Goal: Information Seeking & Learning: Learn about a topic

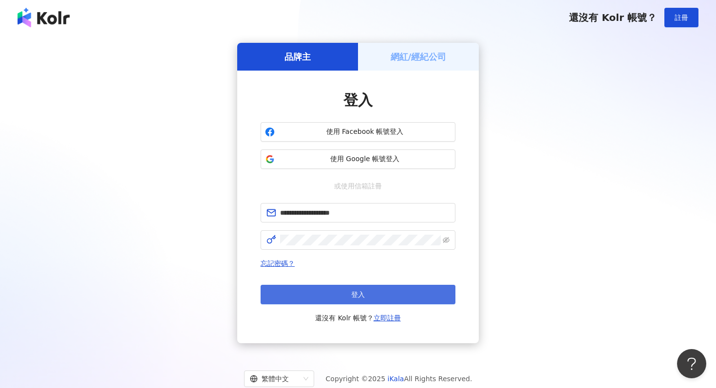
click at [315, 293] on button "登入" at bounding box center [358, 294] width 195 height 19
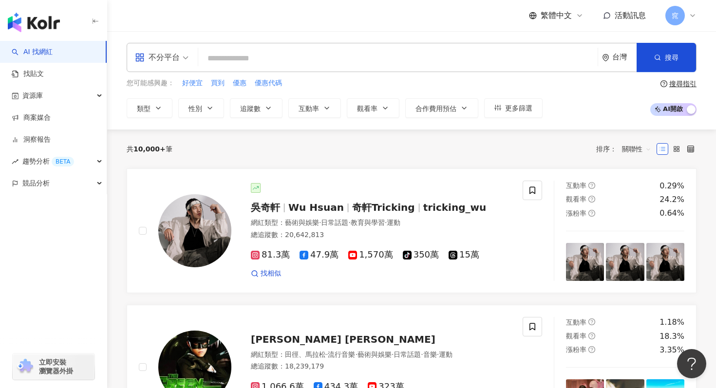
click at [245, 61] on input "search" at bounding box center [398, 58] width 392 height 19
click at [266, 84] on span "優惠代碼" at bounding box center [268, 83] width 27 height 10
type input "****"
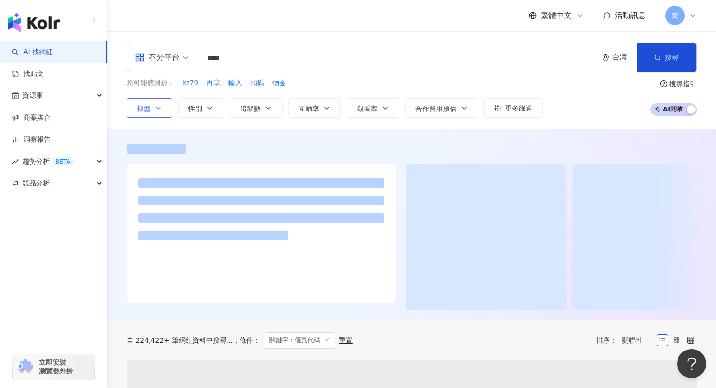
click at [153, 111] on button "類型" at bounding box center [150, 107] width 46 height 19
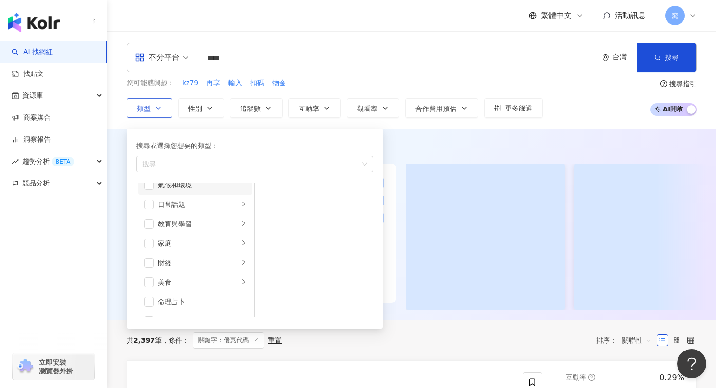
scroll to position [39, 0]
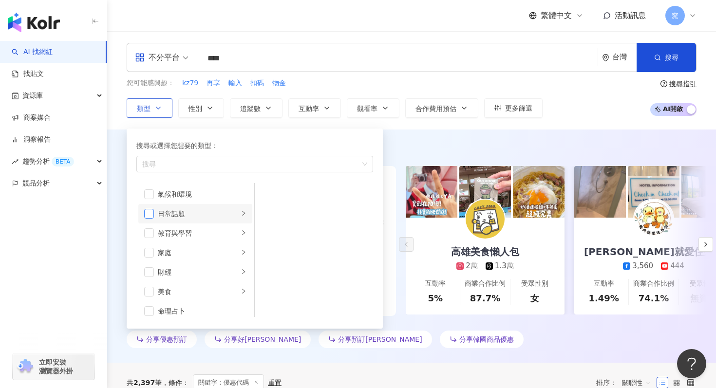
click at [152, 216] on span "button" at bounding box center [149, 214] width 10 height 10
click at [153, 218] on li "家庭" at bounding box center [195, 214] width 114 height 19
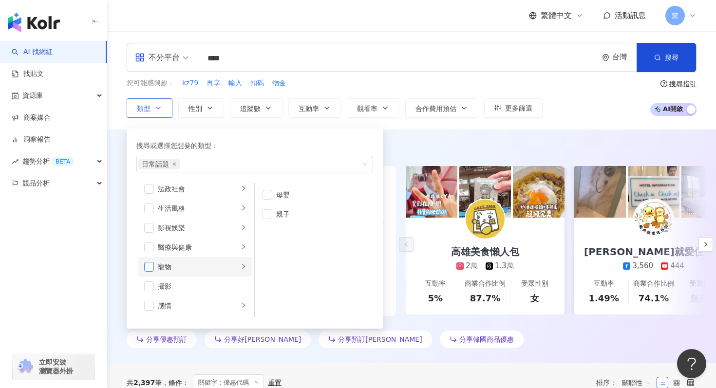
click at [153, 270] on span "button" at bounding box center [149, 267] width 10 height 10
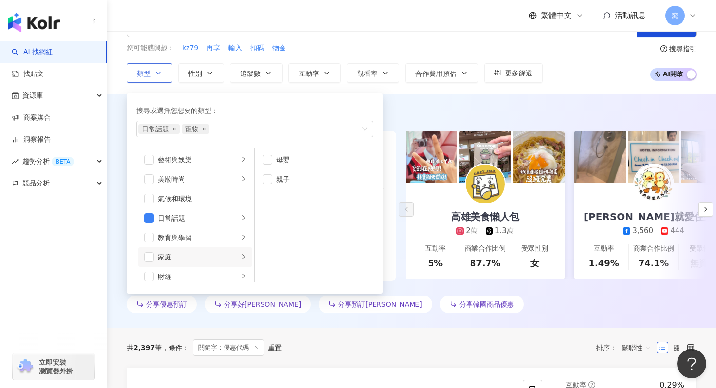
scroll to position [0, 0]
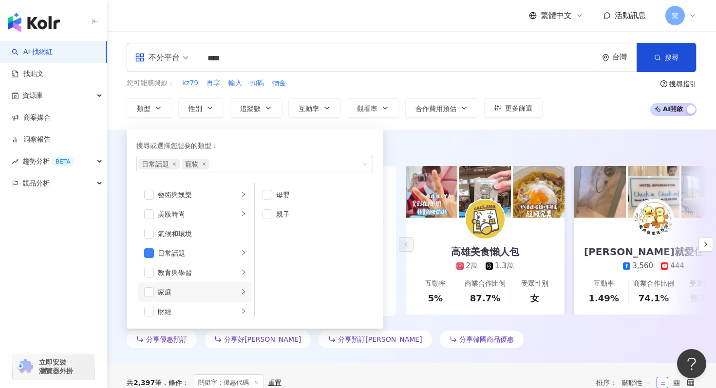
click at [457, 77] on div "不分平台 **** 台灣 搜尋 您可能感興趣： kz79 再享 輸入 扣碼 物金 類型 搜尋或選擇您想要的類型： 日常話題 寵物 藝術與娛樂 美妝時尚 氣候和…" at bounding box center [411, 80] width 609 height 75
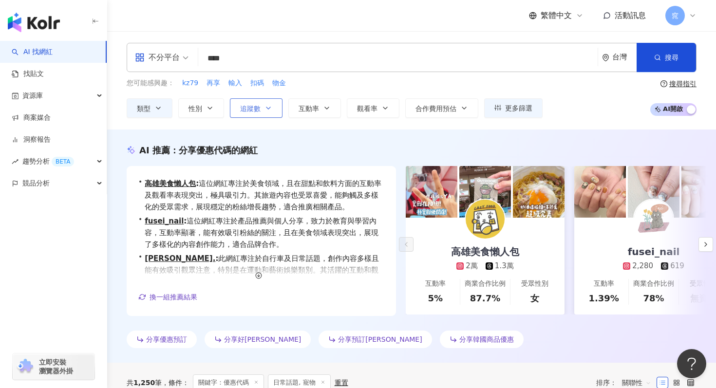
click at [264, 102] on button "追蹤數" at bounding box center [256, 107] width 53 height 19
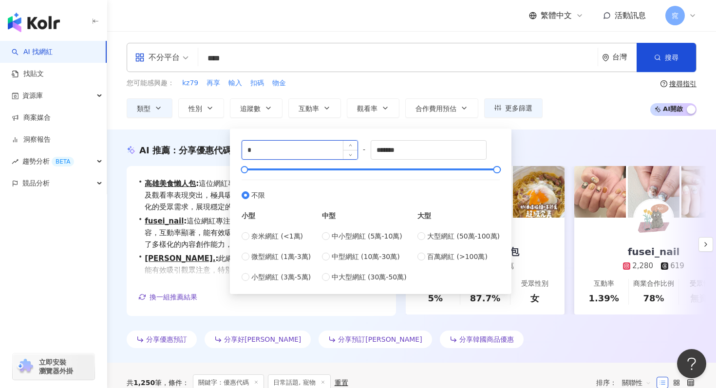
click at [303, 151] on input "*" at bounding box center [299, 150] width 115 height 19
type input "*"
type input "*****"
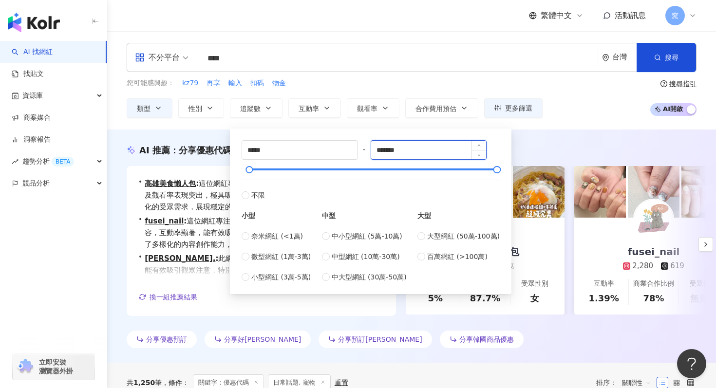
click at [439, 158] on input "*******" at bounding box center [428, 150] width 115 height 19
type input "*"
type input "*******"
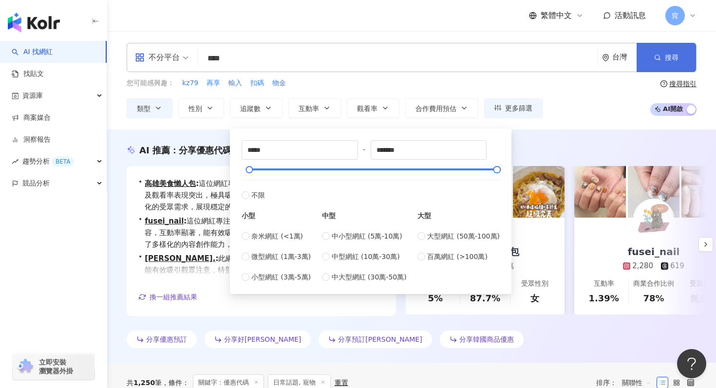
click at [648, 61] on button "搜尋" at bounding box center [666, 57] width 59 height 29
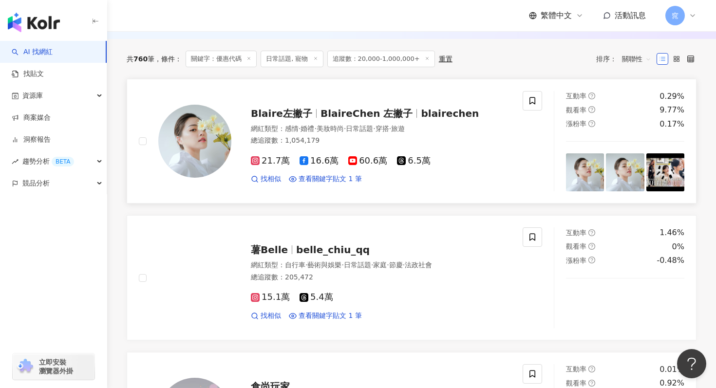
scroll to position [307, 0]
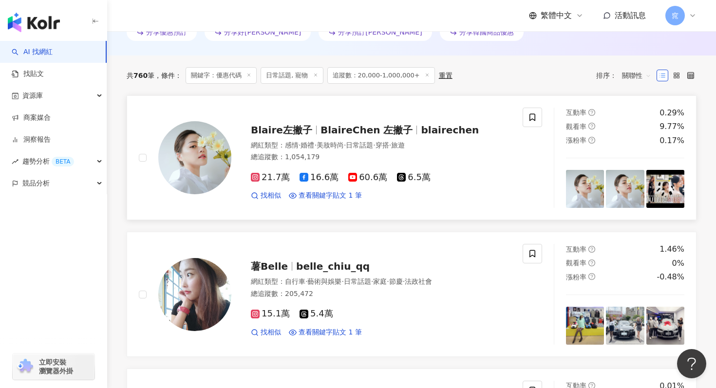
click at [333, 126] on span "BlaireChen 左撇子" at bounding box center [367, 130] width 93 height 12
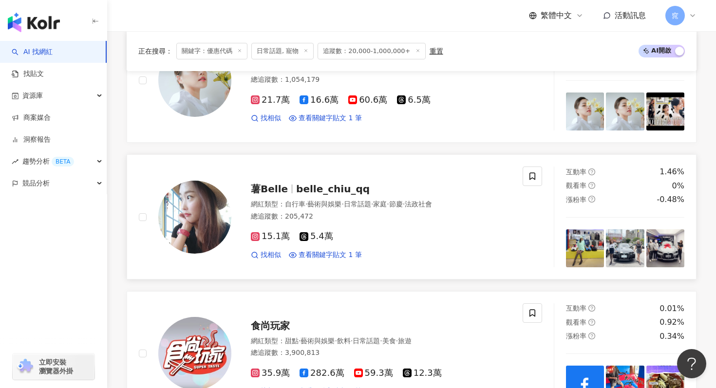
click at [289, 183] on div "薯Belle belle_chiu_qq" at bounding box center [381, 189] width 260 height 14
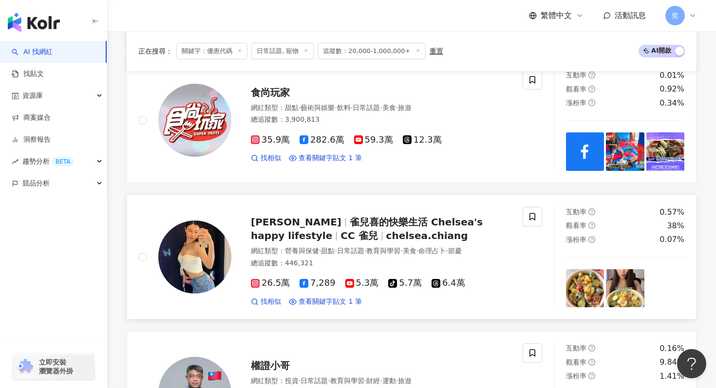
scroll to position [631, 0]
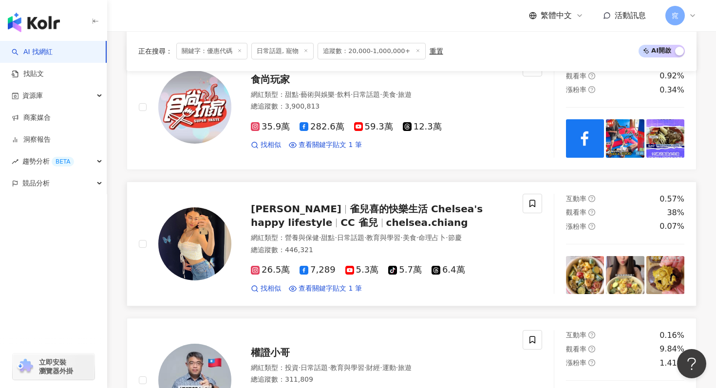
click at [342, 210] on span "CHELSEA CHIANG 雀兒" at bounding box center [296, 209] width 91 height 12
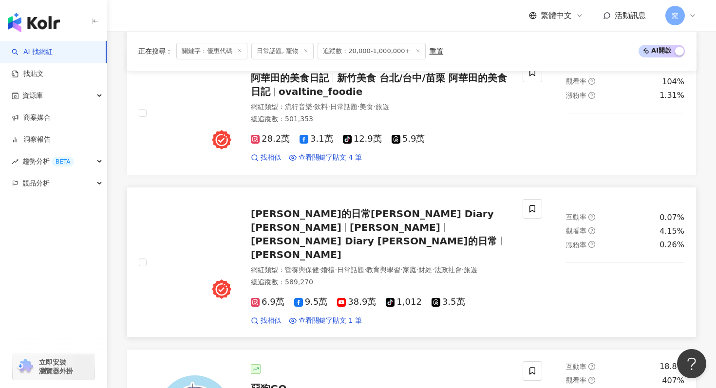
scroll to position [1037, 0]
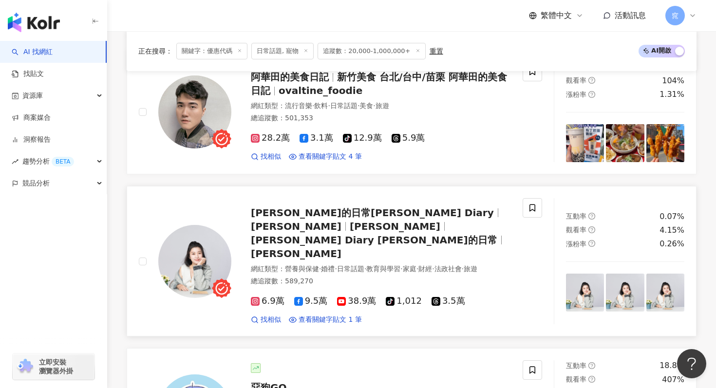
click at [320, 214] on span "艾琳的日常Erin's Diary" at bounding box center [372, 213] width 243 height 12
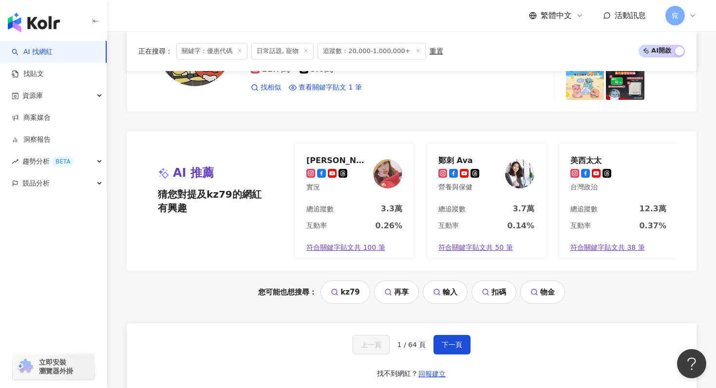
scroll to position [1946, 0]
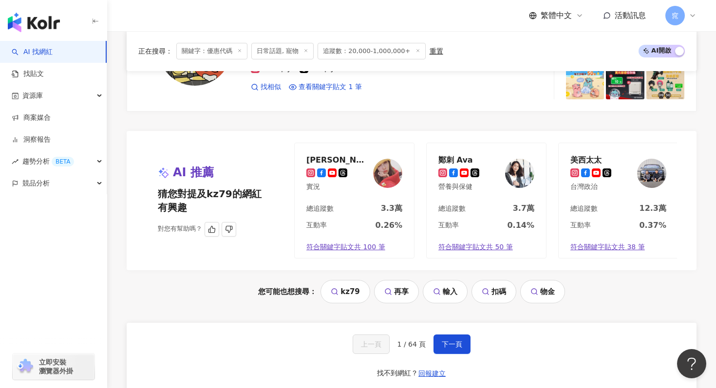
click at [323, 155] on div "黃馨蒂" at bounding box center [337, 160] width 63 height 10
click at [450, 155] on div "鄭刺 Ava" at bounding box center [459, 160] width 41 height 10
click at [447, 335] on button "下一頁" at bounding box center [452, 344] width 37 height 19
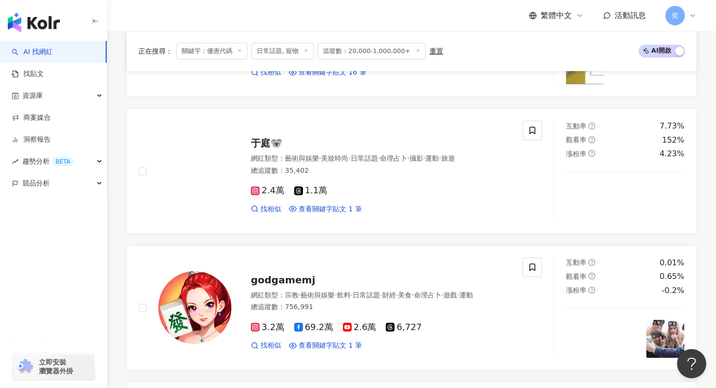
scroll to position [1897, 0]
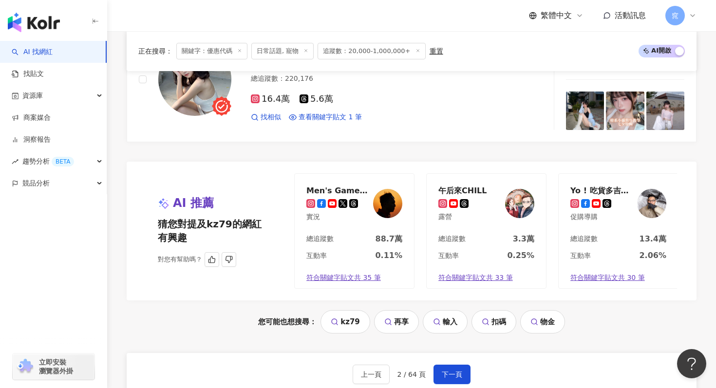
click at [458, 186] on div "午后來CHILL" at bounding box center [463, 191] width 48 height 10
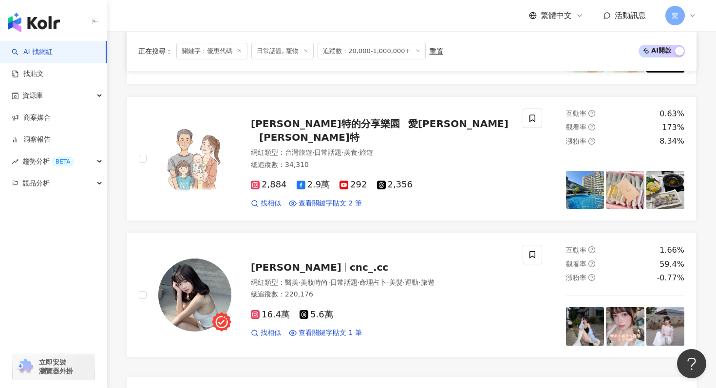
scroll to position [1649, 0]
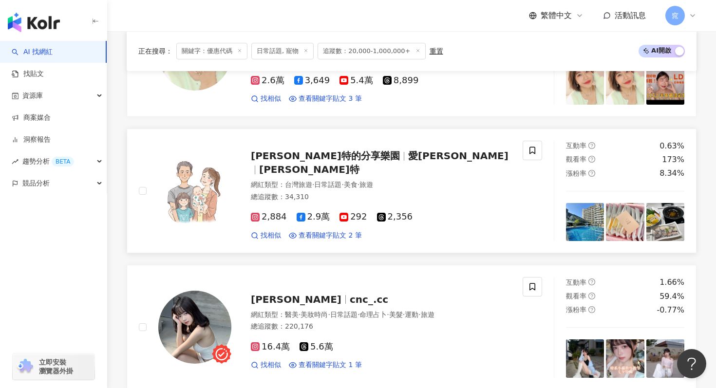
click at [325, 158] on span "愛伊特的分享樂園" at bounding box center [325, 156] width 149 height 12
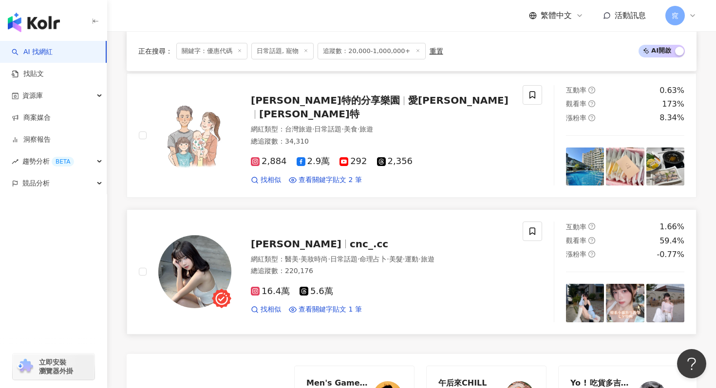
click at [350, 238] on span "cnc_.cc" at bounding box center [369, 244] width 38 height 12
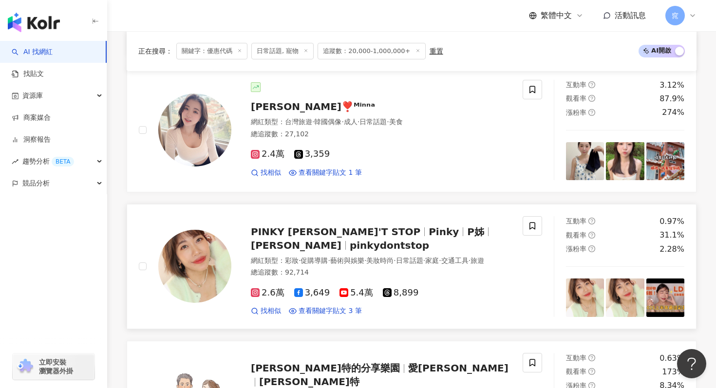
scroll to position [1432, 0]
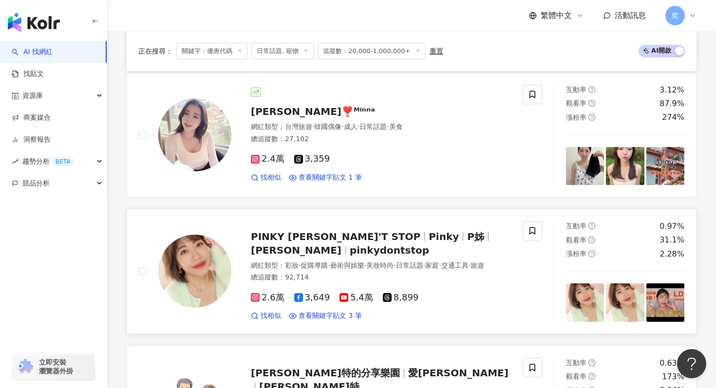
click at [302, 234] on div "PINKY DON'T STOP Pinky P姊 Pinko太郎 pinkydontstop" at bounding box center [381, 243] width 260 height 27
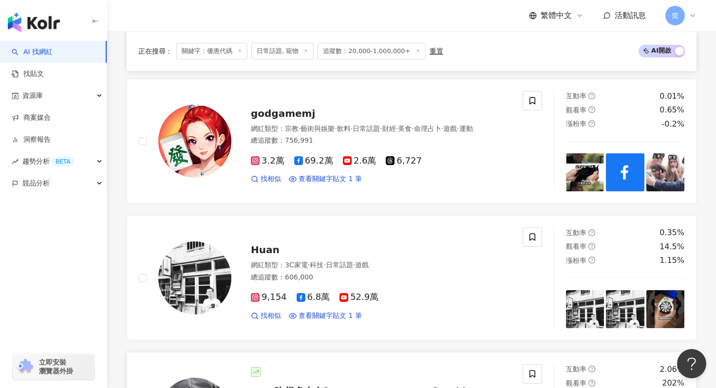
scroll to position [1015, 0]
click at [264, 245] on span "Huan" at bounding box center [265, 251] width 29 height 12
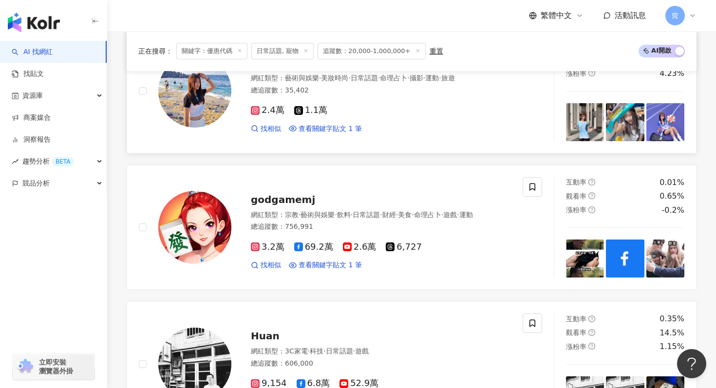
scroll to position [833, 0]
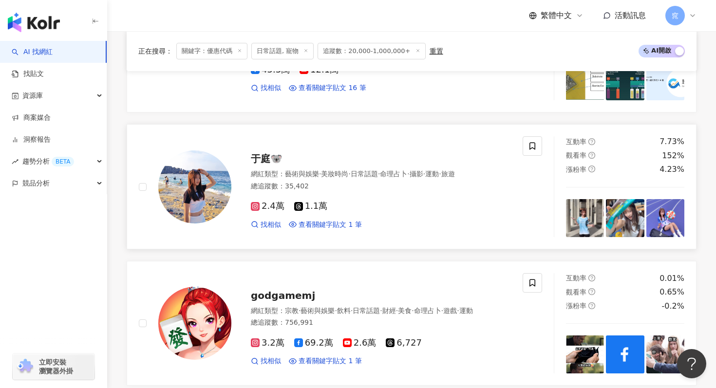
click at [259, 153] on span "于庭🐨" at bounding box center [267, 159] width 32 height 12
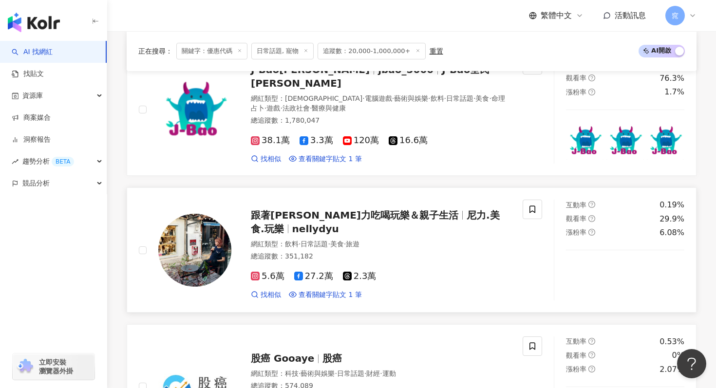
scroll to position [294, 0]
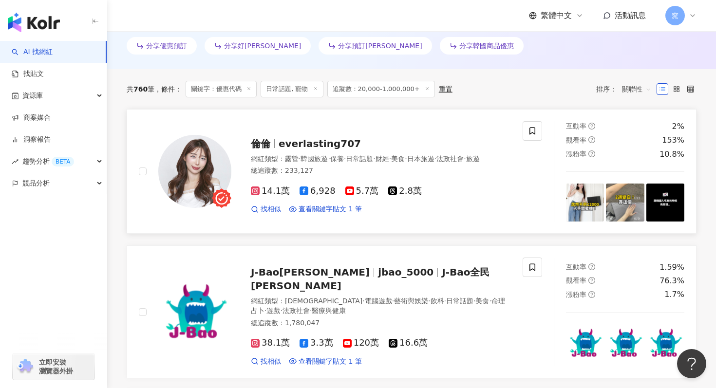
click at [282, 141] on span "everlasting707" at bounding box center [320, 144] width 82 height 12
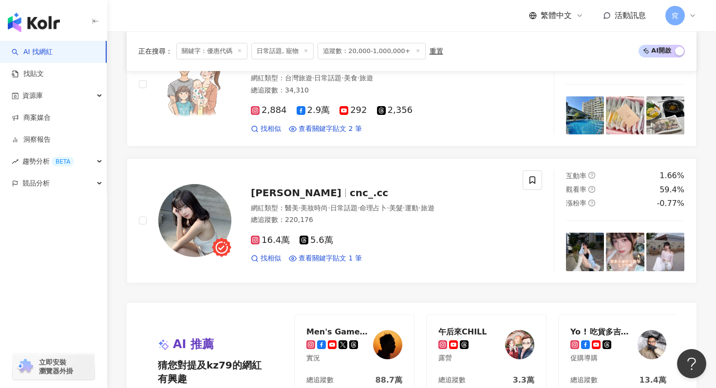
scroll to position [2031, 0]
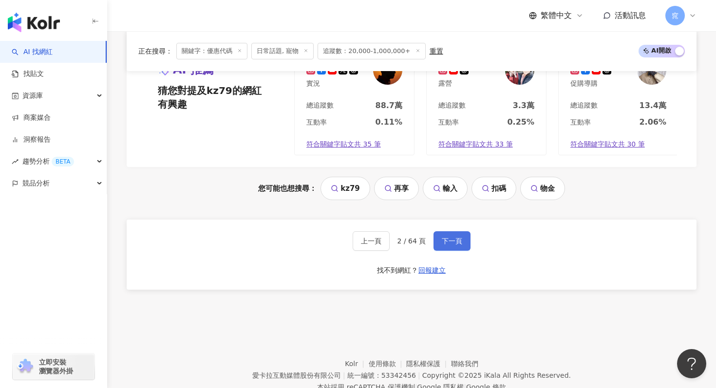
click at [449, 239] on button "下一頁" at bounding box center [452, 240] width 37 height 19
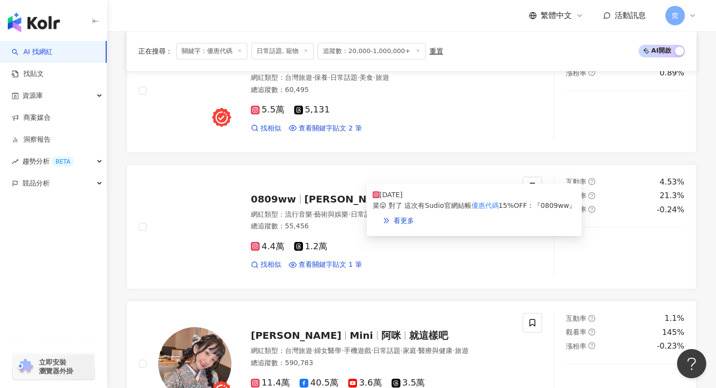
scroll to position [1376, 0]
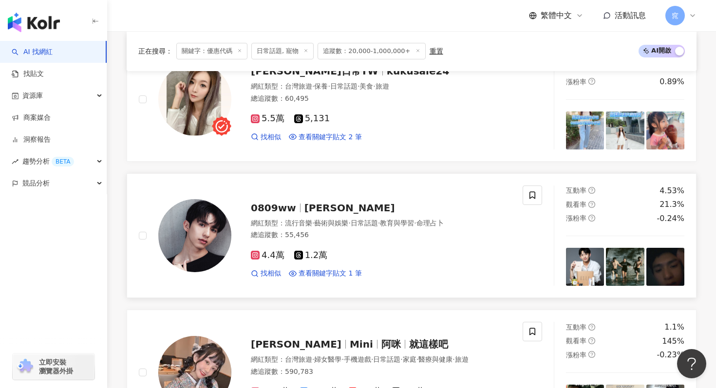
click at [305, 202] on span "蔡沈駿" at bounding box center [350, 208] width 91 height 12
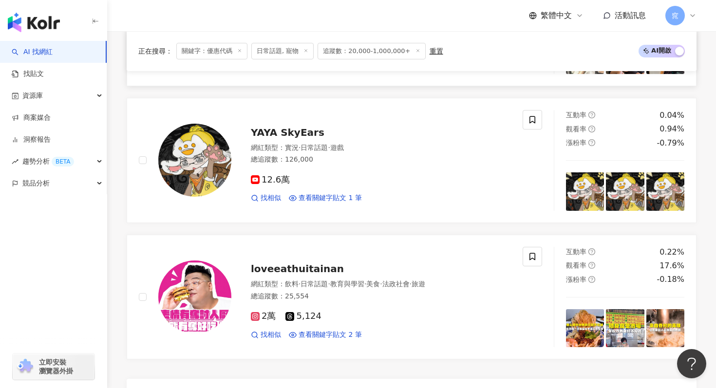
scroll to position [1524, 0]
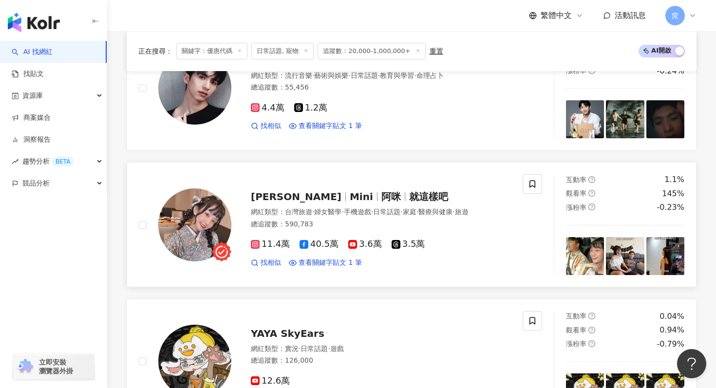
click at [311, 191] on span "陳怡君-阿咪" at bounding box center [300, 197] width 99 height 12
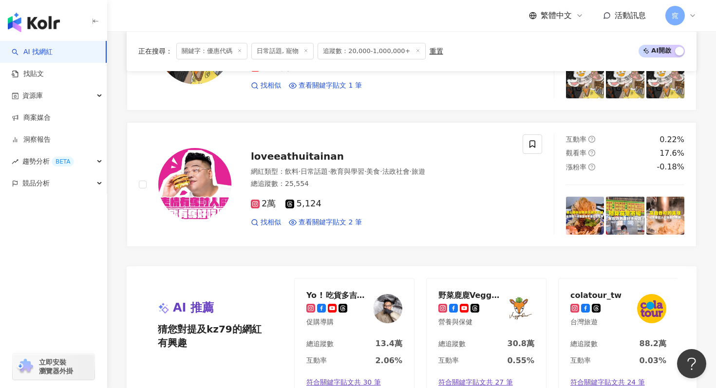
scroll to position [1905, 0]
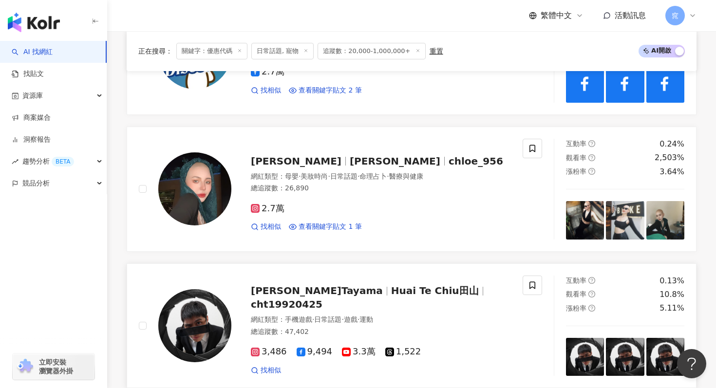
scroll to position [596, 0]
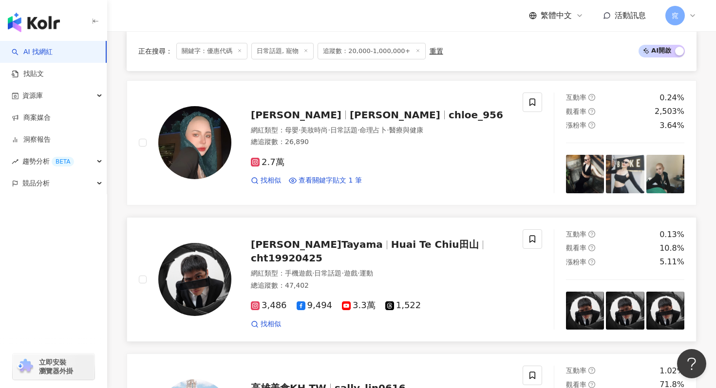
click at [197, 279] on img at bounding box center [194, 279] width 73 height 73
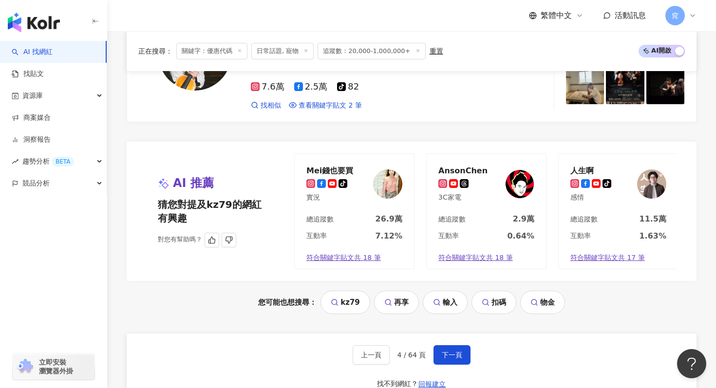
scroll to position [1924, 0]
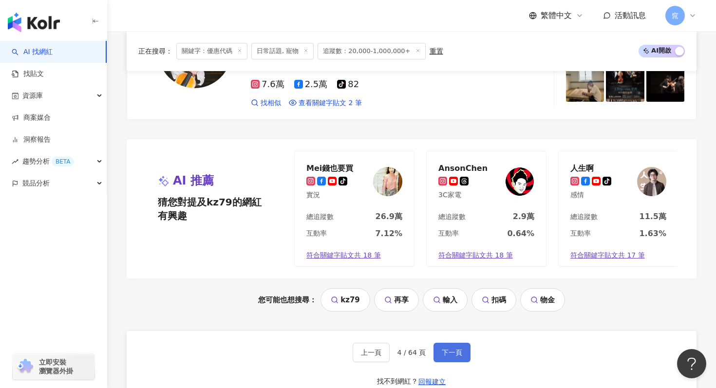
click at [451, 349] on span "下一頁" at bounding box center [452, 353] width 20 height 8
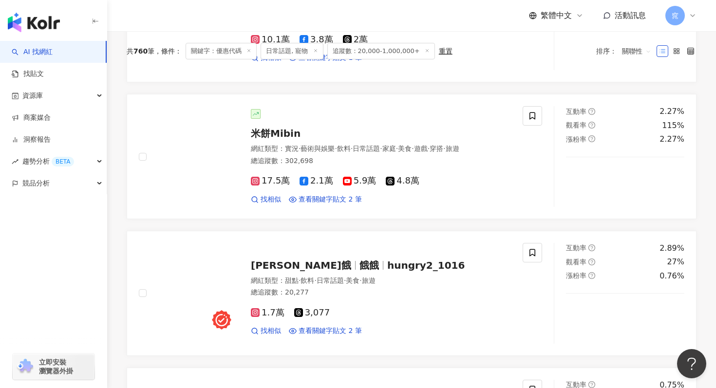
scroll to position [0, 0]
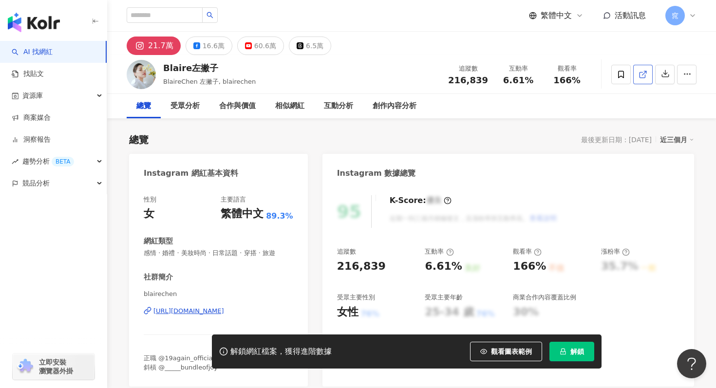
click at [648, 77] on link at bounding box center [642, 74] width 19 height 19
click at [644, 68] on link at bounding box center [642, 74] width 19 height 19
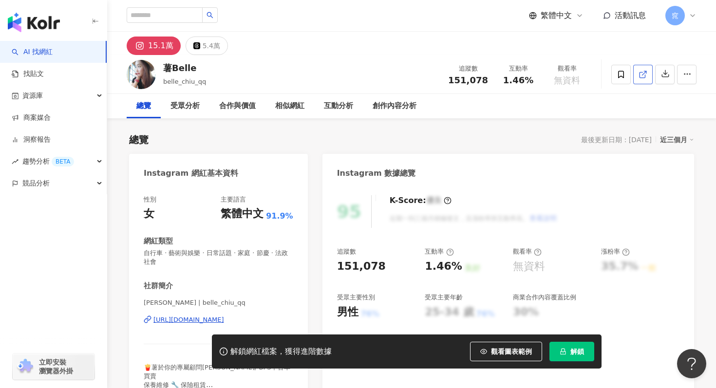
click at [645, 76] on icon at bounding box center [642, 74] width 5 height 5
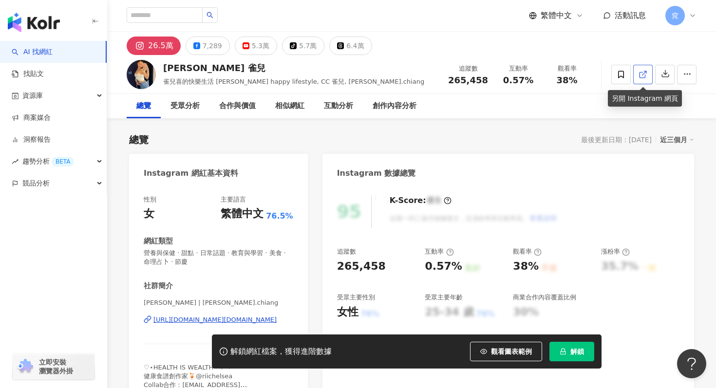
click at [641, 69] on link at bounding box center [642, 74] width 19 height 19
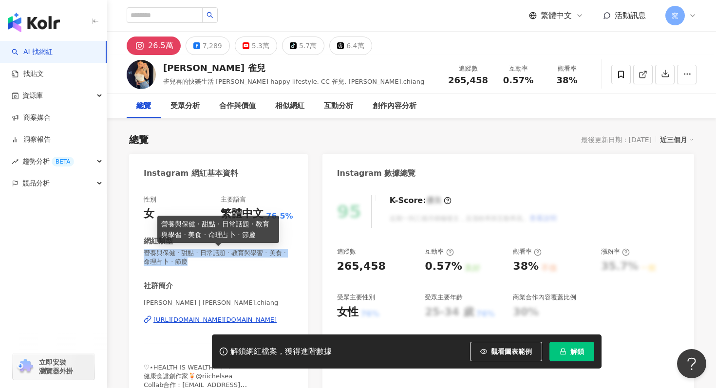
drag, startPoint x: 146, startPoint y: 255, endPoint x: 194, endPoint y: 259, distance: 48.4
click at [194, 259] on span "營養與保健 · 甜點 · 日常話題 · 教育與學習 · 美食 · 命理占卜 · 節慶" at bounding box center [219, 258] width 150 height 18
copy span "營養與保健 · 甜點 · 日常話題 · 教育與學習 · 美食 · 命理占卜 · 節慶"
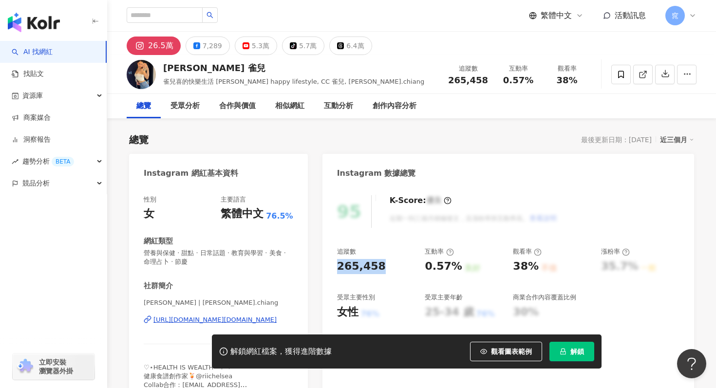
drag, startPoint x: 333, startPoint y: 265, endPoint x: 394, endPoint y: 264, distance: 60.4
click at [394, 264] on div "95 K-Score : 優良 近期一到三個月積極發文，且漲粉率與互動率高。 查看說明 追蹤數 265,458 互動率 0.57% 良好 觀看率 38% 不佳…" at bounding box center [509, 300] width 372 height 228
copy div "265,458"
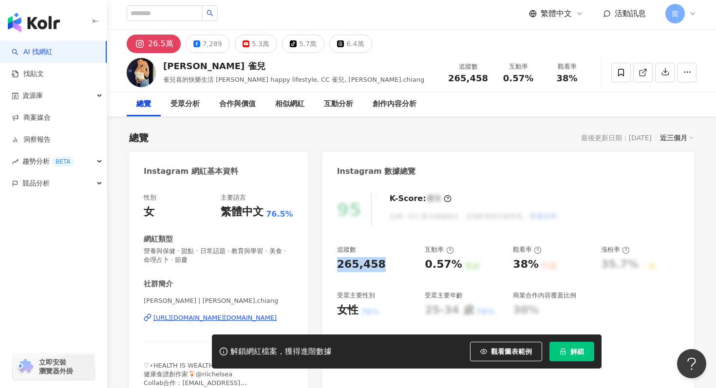
scroll to position [1, 0]
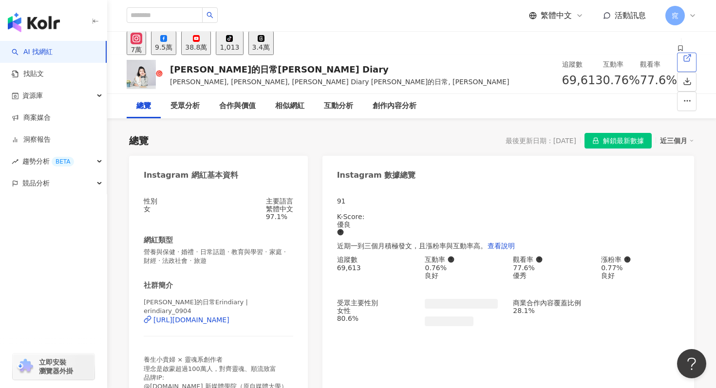
click at [683, 62] on icon at bounding box center [687, 58] width 9 height 9
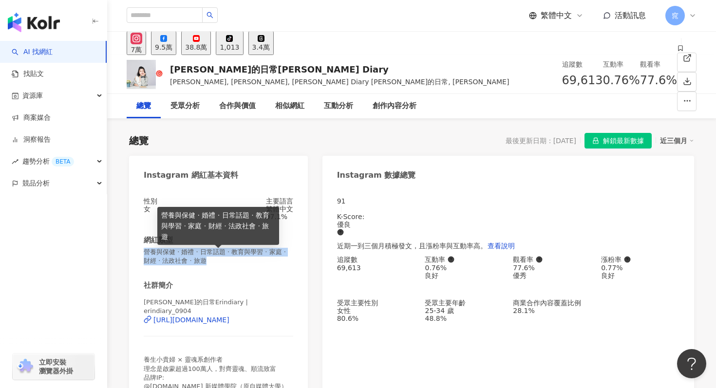
drag, startPoint x: 144, startPoint y: 252, endPoint x: 221, endPoint y: 263, distance: 77.7
click at [222, 263] on span "營養與保健 · 婚禮 · 日常話題 · 教育與學習 · 家庭 · 財經 · 法政社會 · 旅遊" at bounding box center [219, 257] width 150 height 18
copy span "營養與保健 · 婚禮 · 日常話題 · 教育與學習 · 家庭 · 財經 · 法政社會 · 旅遊"
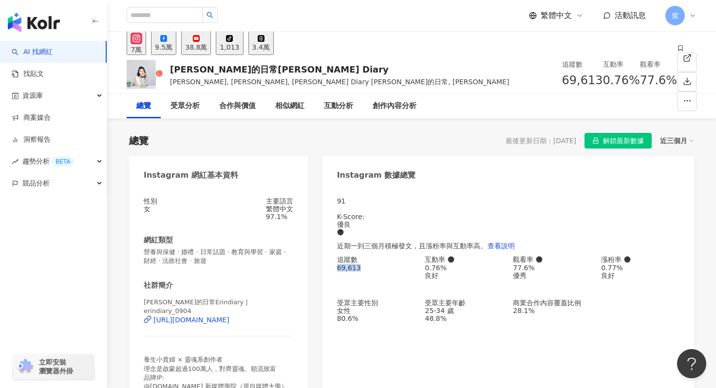
drag, startPoint x: 332, startPoint y: 268, endPoint x: 379, endPoint y: 268, distance: 47.3
click at [380, 268] on div "91 K-Score : 優良 近期一到三個月積極發文，且漲粉率與互動率高。 查看說明 追蹤數 69,613 互動率 0.76% 良好 觀看率 77.6% 優…" at bounding box center [509, 318] width 372 height 261
copy div "69,613"
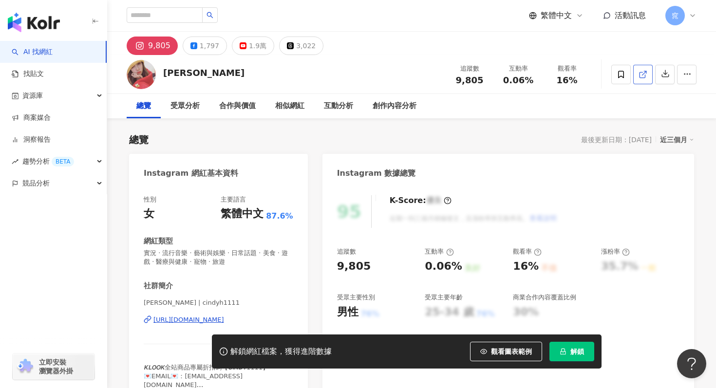
click at [650, 68] on link at bounding box center [642, 74] width 19 height 19
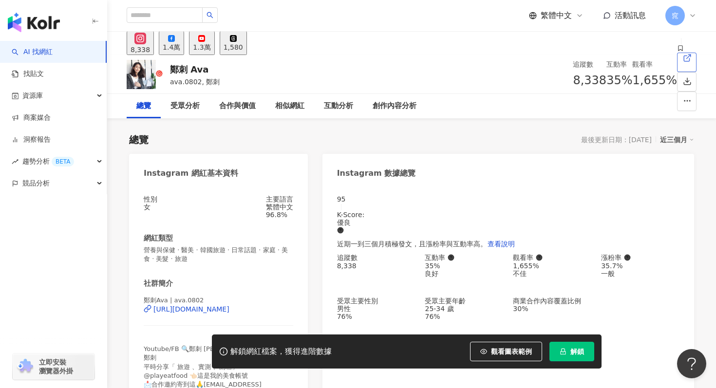
click at [683, 62] on icon at bounding box center [687, 58] width 9 height 9
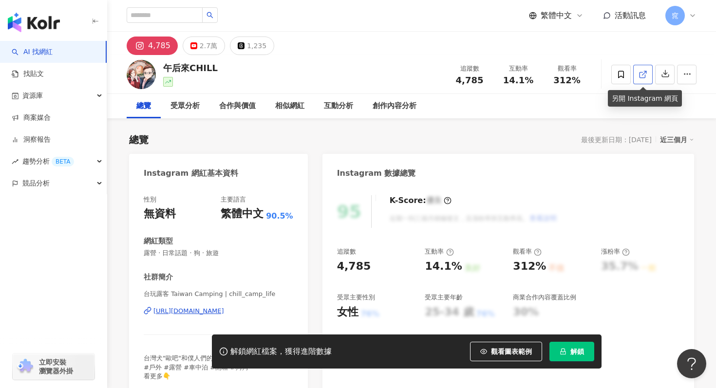
click at [645, 74] on icon at bounding box center [643, 74] width 9 height 9
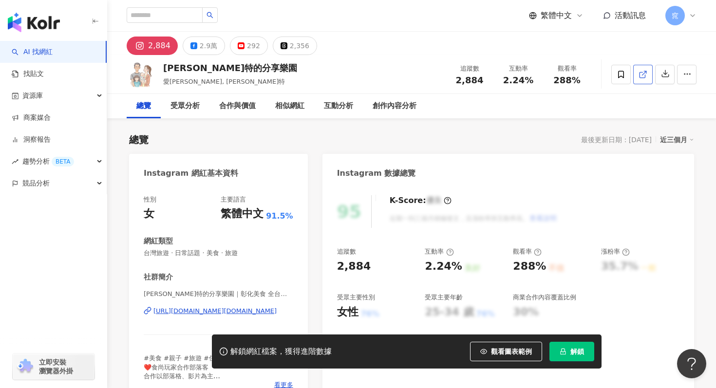
click at [647, 75] on icon at bounding box center [643, 74] width 9 height 9
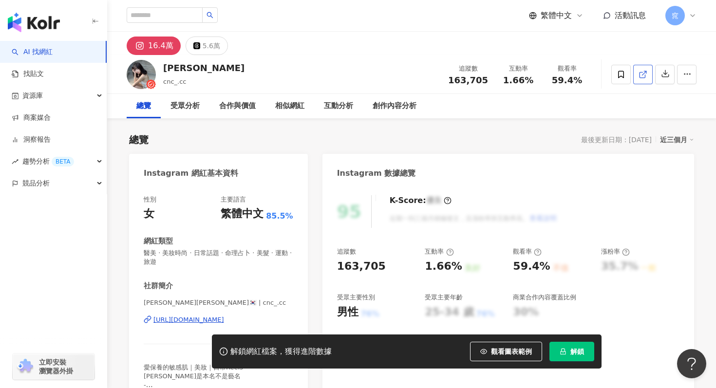
click at [643, 74] on line at bounding box center [645, 73] width 4 height 4
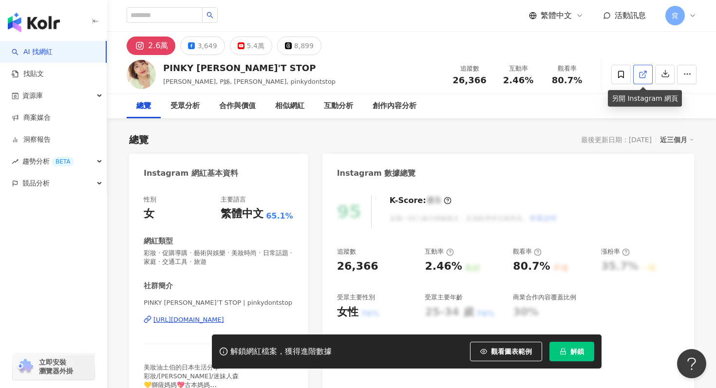
click at [646, 71] on polyline at bounding box center [645, 72] width 2 height 2
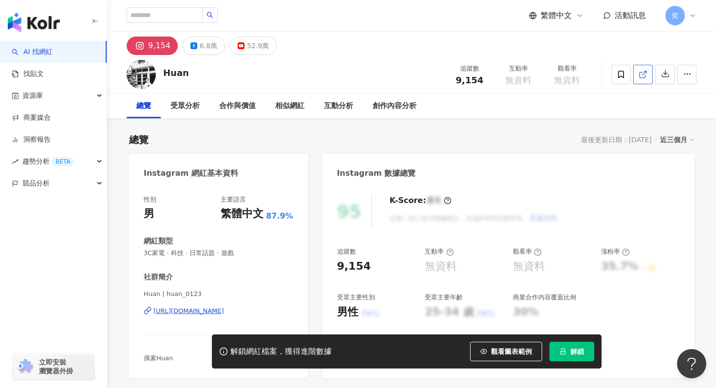
click at [643, 77] on icon at bounding box center [642, 74] width 5 height 5
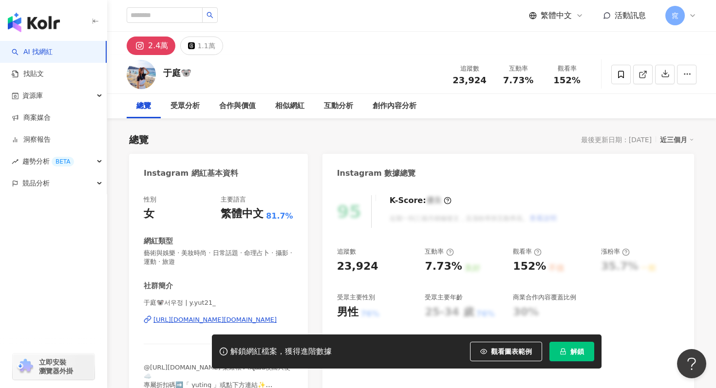
click at [640, 70] on icon at bounding box center [643, 74] width 9 height 9
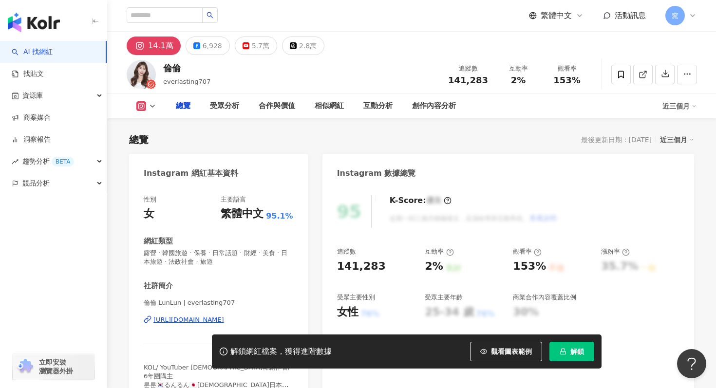
click at [644, 73] on line at bounding box center [645, 73] width 4 height 4
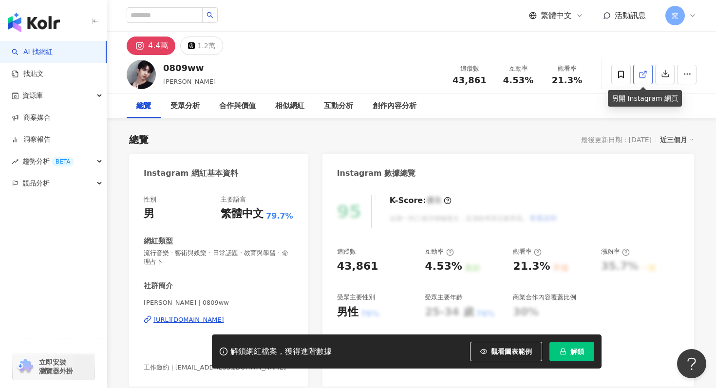
click at [643, 74] on icon at bounding box center [643, 74] width 9 height 9
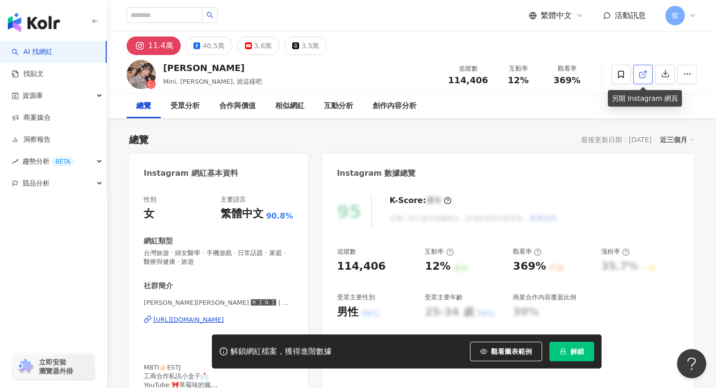
click at [648, 75] on link at bounding box center [642, 74] width 19 height 19
drag, startPoint x: 338, startPoint y: 263, endPoint x: 389, endPoint y: 267, distance: 51.3
click at [389, 267] on div "114,406" at bounding box center [376, 266] width 78 height 15
copy div "114,406"
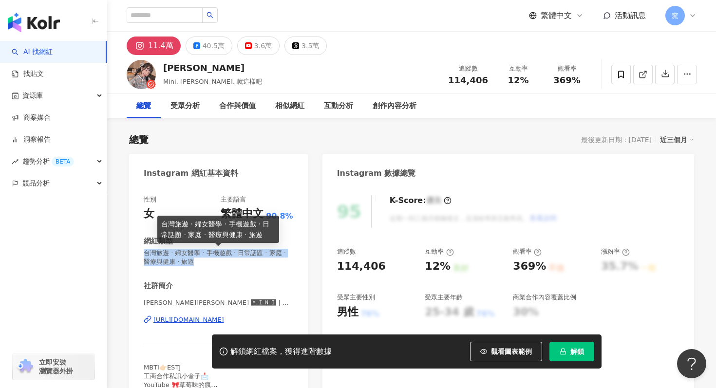
drag, startPoint x: 146, startPoint y: 254, endPoint x: 202, endPoint y: 261, distance: 56.9
click at [202, 261] on span "台灣旅遊 · 婦女醫學 · 手機遊戲 · 日常話題 · 家庭 · 醫療與健康 · 旅遊" at bounding box center [219, 258] width 150 height 18
copy span "台灣旅遊 · 婦女醫學 · 手機遊戲 · 日常話題 · 家庭 · 醫療與健康 · 旅遊"
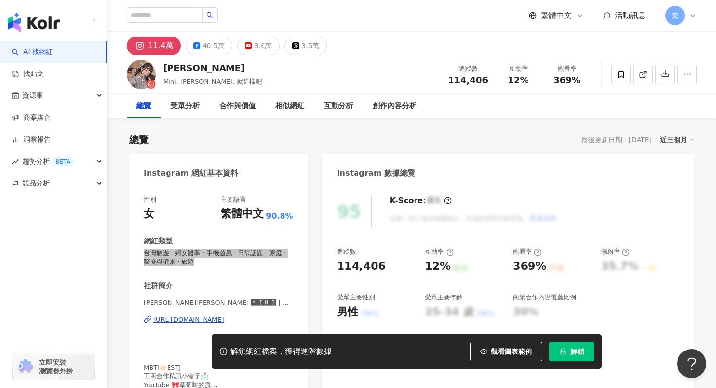
drag, startPoint x: 282, startPoint y: 317, endPoint x: 187, endPoint y: 1, distance: 329.7
